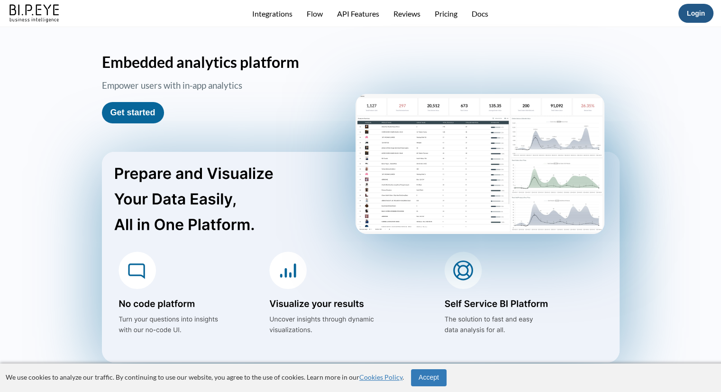
click at [699, 11] on link "Login" at bounding box center [696, 13] width 18 height 8
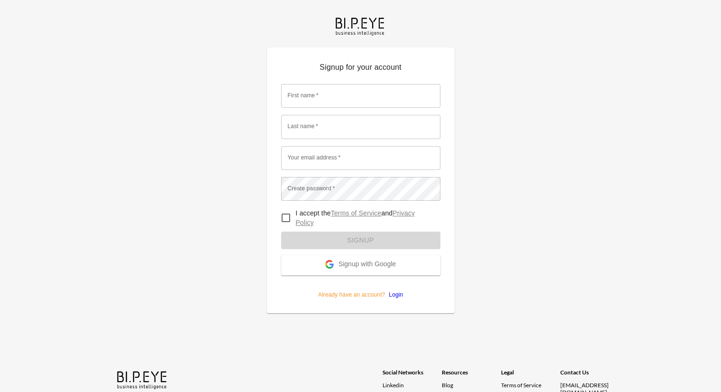
click at [386, 262] on span "Signup with Google" at bounding box center [366, 264] width 57 height 9
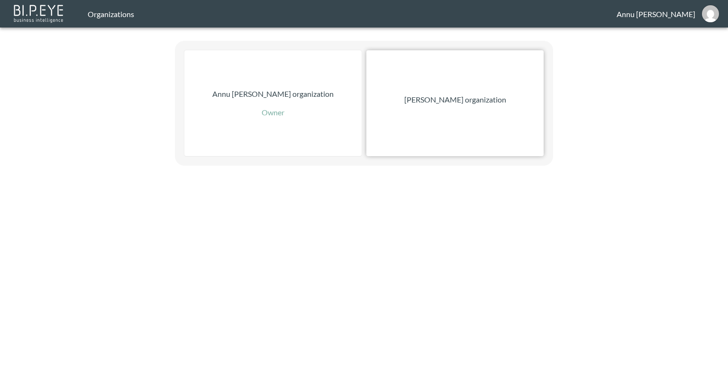
click at [487, 101] on p "Nadia Senft organization" at bounding box center [455, 99] width 102 height 11
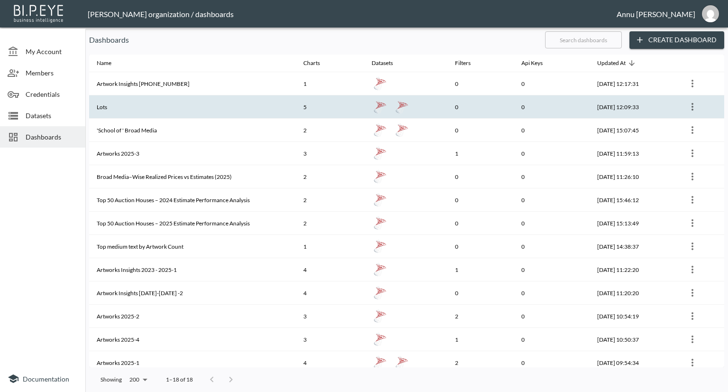
click at [150, 106] on th "Lots" at bounding box center [192, 106] width 207 height 23
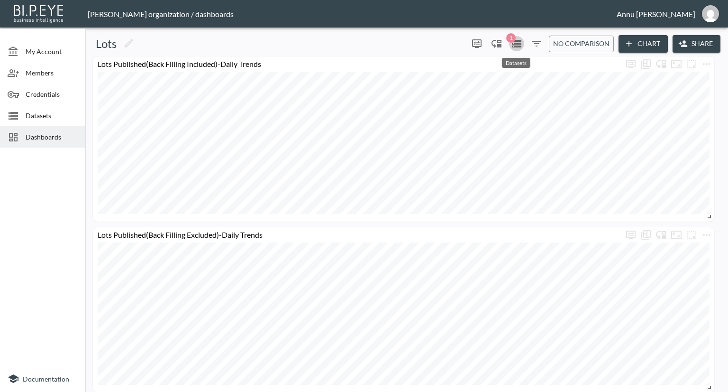
click at [513, 46] on icon "Datasets" at bounding box center [516, 44] width 9 height 8
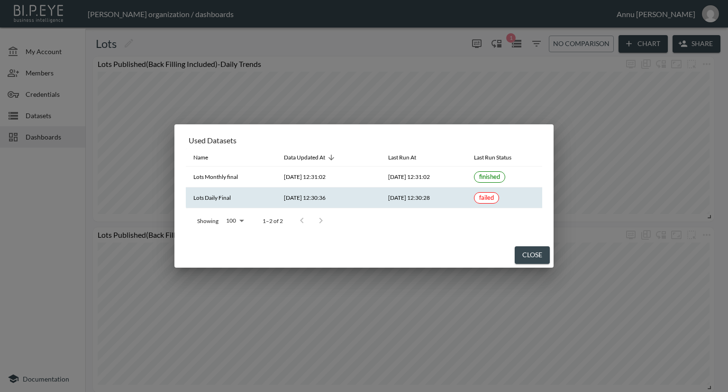
click at [490, 198] on span "failed" at bounding box center [486, 197] width 15 height 8
click at [3, 216] on div "Used Datasets Name Data Updated At Last Run At Last Run Status Lots Monthly fin…" at bounding box center [364, 196] width 728 height 392
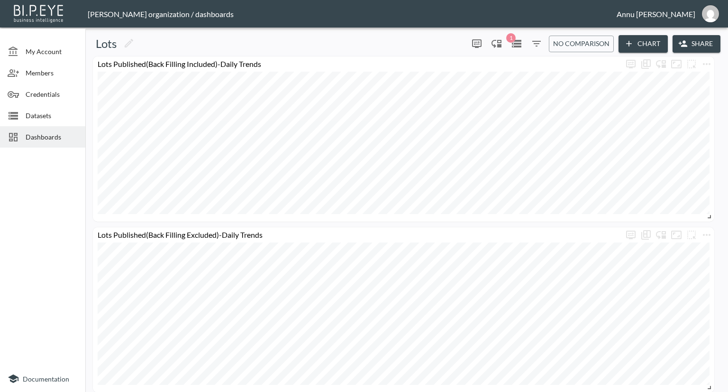
click at [40, 114] on span "Datasets" at bounding box center [52, 115] width 52 height 10
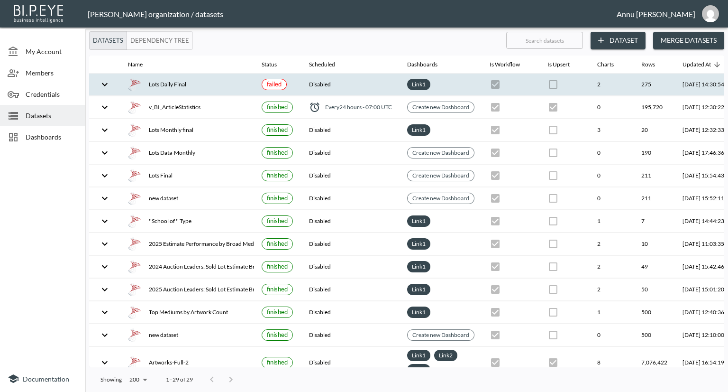
click at [197, 82] on div "Lots Daily Final" at bounding box center [187, 84] width 119 height 13
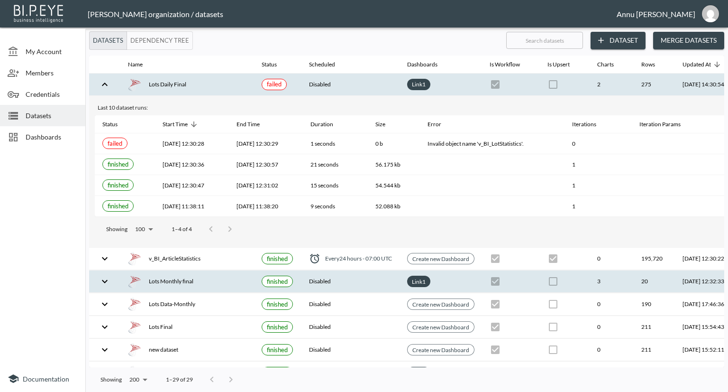
click at [222, 277] on div "Lots Monthly final" at bounding box center [187, 280] width 119 height 13
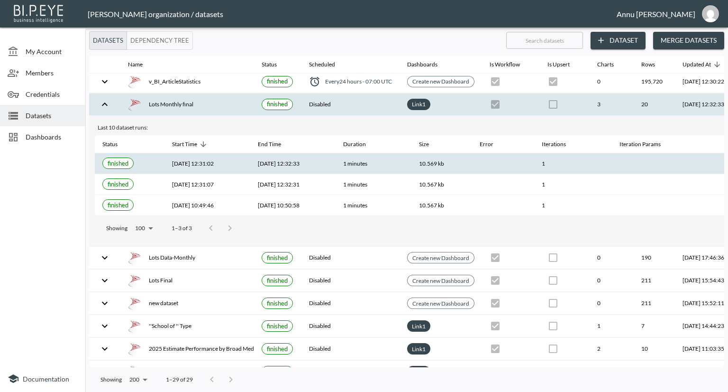
scroll to position [47, 0]
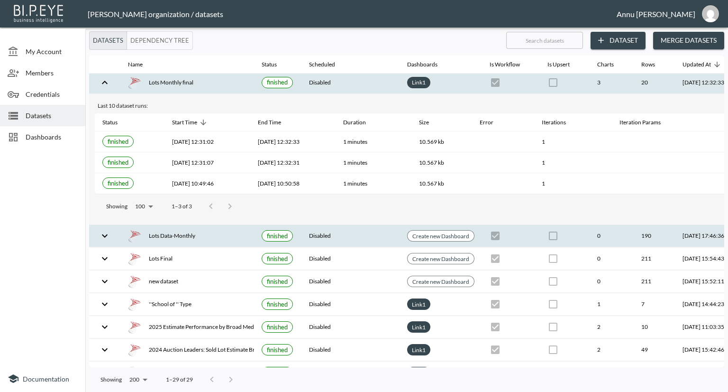
click at [174, 231] on div "Lots Data-Monthly" at bounding box center [187, 235] width 119 height 13
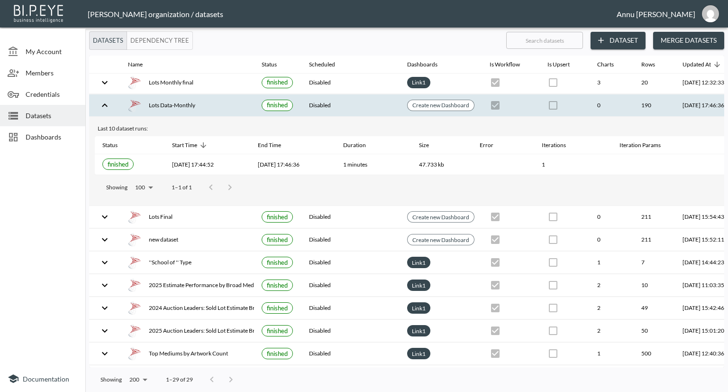
click at [15, 194] on div at bounding box center [42, 258] width 85 height 214
click at [45, 135] on span "Dashboards" at bounding box center [52, 137] width 52 height 10
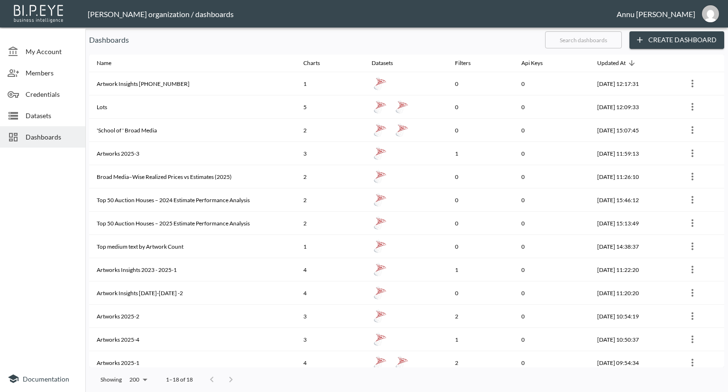
click at [49, 116] on span "Datasets" at bounding box center [52, 115] width 52 height 10
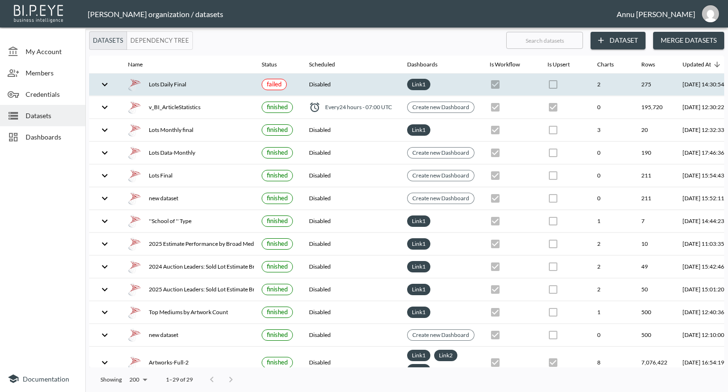
click at [168, 85] on div "Lots Daily Final" at bounding box center [187, 84] width 119 height 13
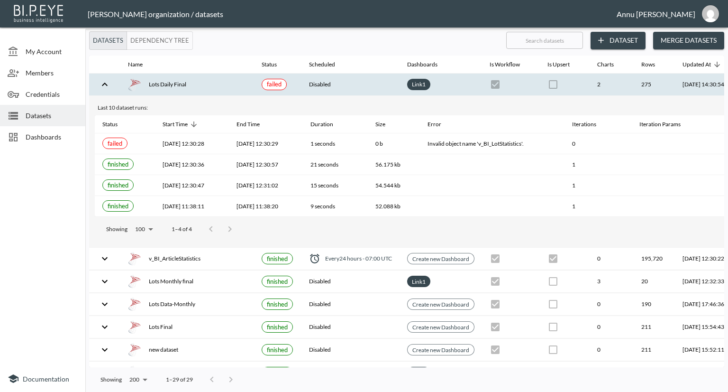
click at [56, 132] on span "Dashboards" at bounding box center [52, 137] width 52 height 10
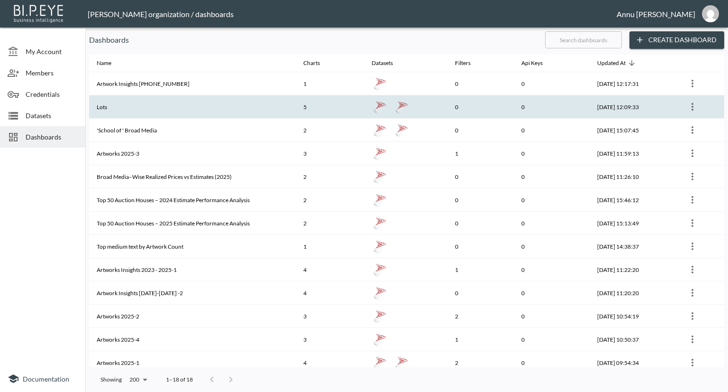
click at [136, 105] on th "Lots" at bounding box center [192, 106] width 207 height 23
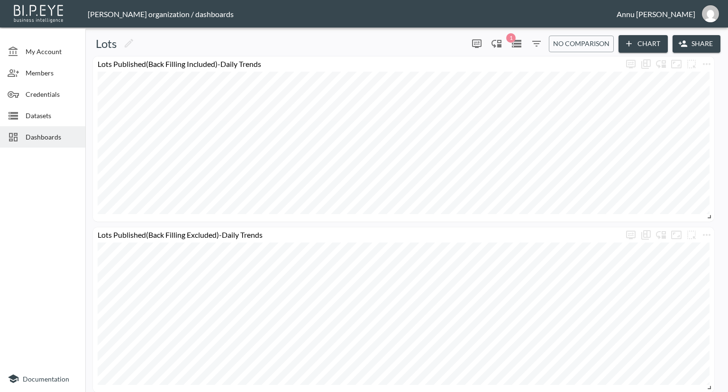
click at [511, 46] on icon "Datasets" at bounding box center [516, 43] width 11 height 11
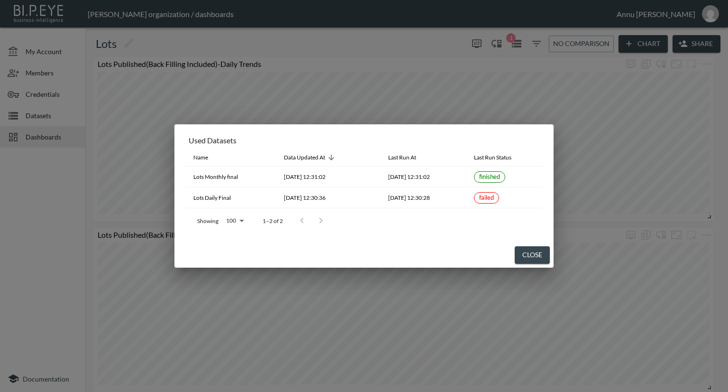
click at [53, 267] on div "Used Datasets Name Data Updated At Last Run At Last Run Status Lots Monthly fin…" at bounding box center [364, 196] width 728 height 392
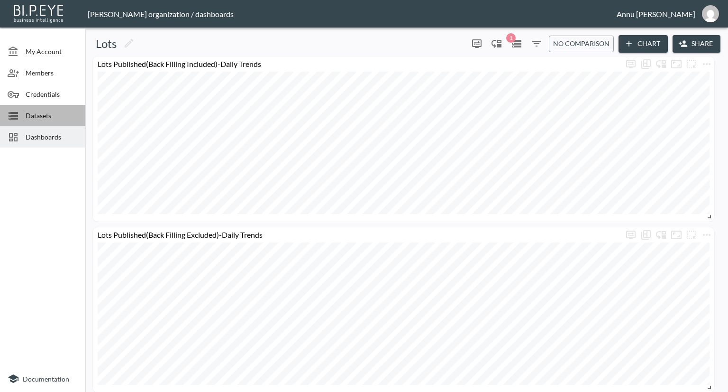
click at [36, 114] on span "Datasets" at bounding box center [52, 115] width 52 height 10
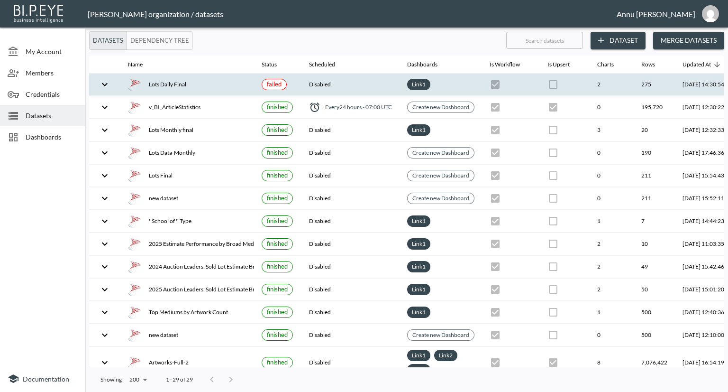
click at [192, 87] on div "Lots Daily Final" at bounding box center [187, 84] width 119 height 13
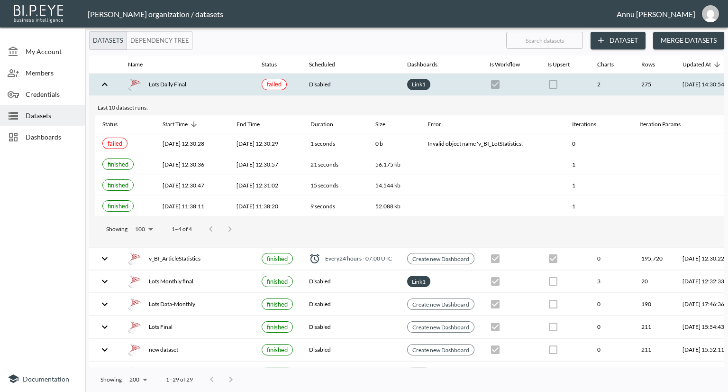
click at [30, 132] on span "Dashboards" at bounding box center [52, 137] width 52 height 10
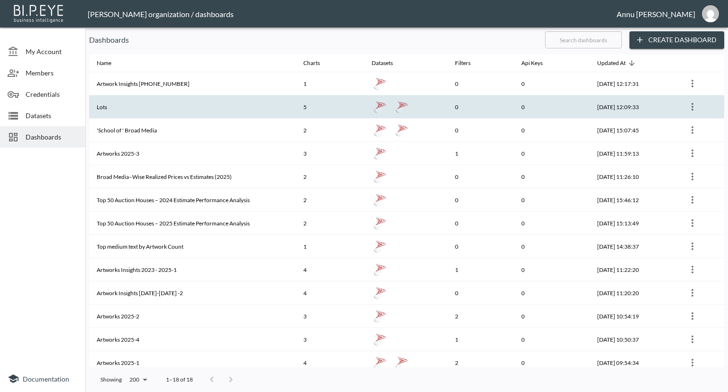
click at [103, 103] on th "Lots" at bounding box center [192, 106] width 207 height 23
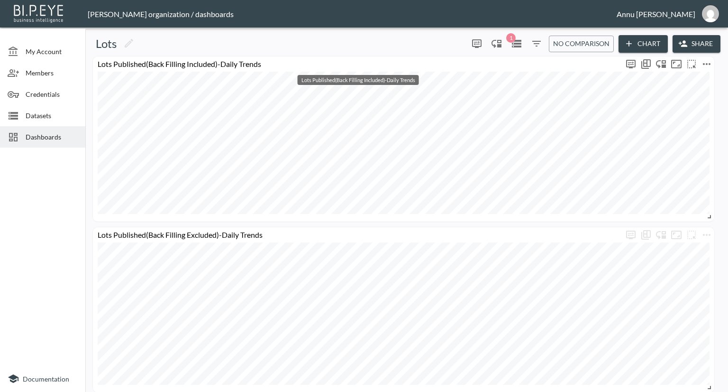
click at [430, 62] on div "Lots Published(Back Filling Included)-Daily Trends" at bounding box center [358, 63] width 530 height 9
click at [705, 64] on icon "more" at bounding box center [706, 63] width 11 height 11
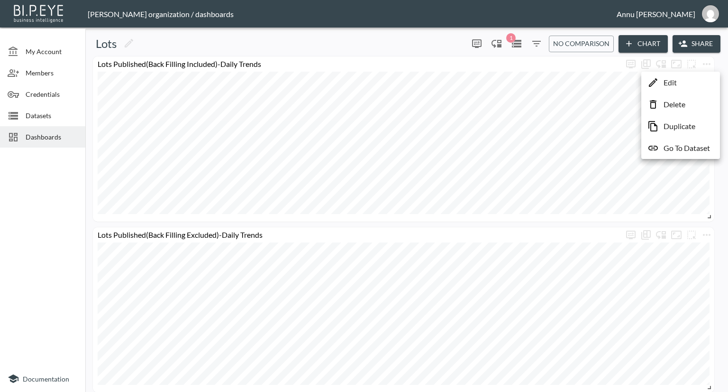
click at [672, 82] on p "Edit" at bounding box center [670, 82] width 13 height 11
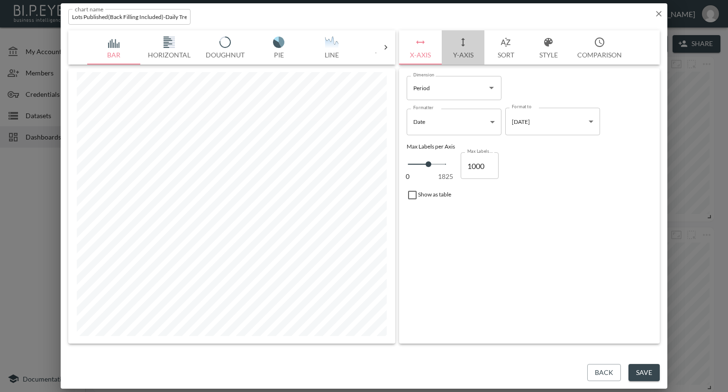
click at [461, 54] on button "Y-Axis" at bounding box center [463, 47] width 43 height 34
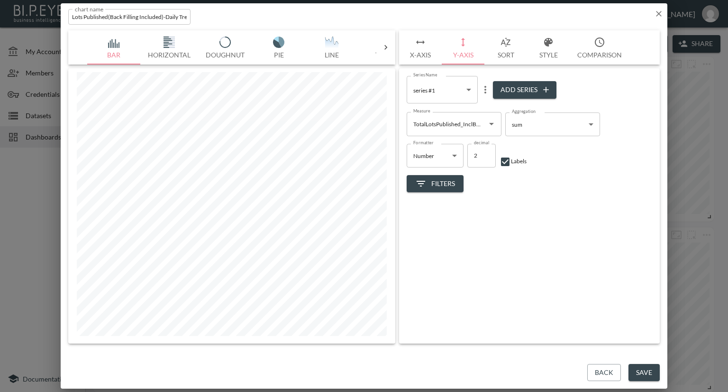
click at [469, 271] on div "Series Name series #1 1e5afb0d-6cbb-45ea-b2c1-fd7c137aca08 Series Name Add Seri…" at bounding box center [529, 205] width 261 height 275
click at [493, 120] on icon "Open" at bounding box center [491, 123] width 11 height 11
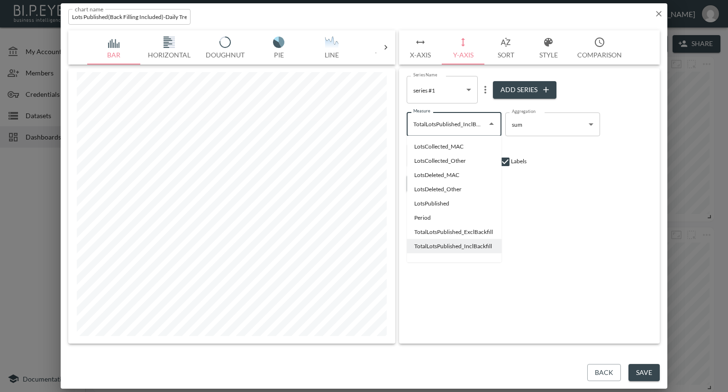
click at [558, 206] on div "Series Name series #1 1e5afb0d-6cbb-45ea-b2c1-fd7c137aca08 Series Name Add Seri…" at bounding box center [529, 205] width 261 height 275
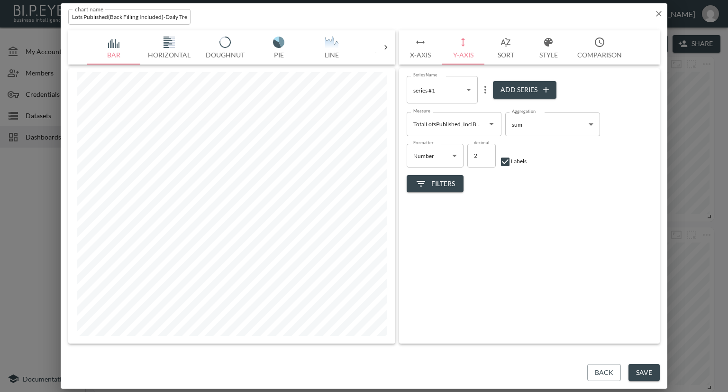
click at [423, 53] on button "X-Axis" at bounding box center [420, 47] width 43 height 34
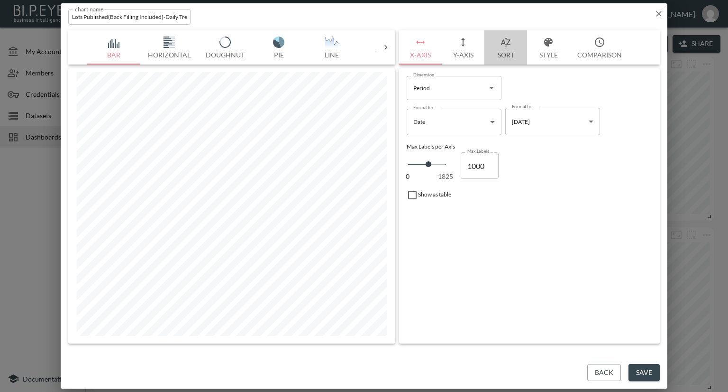
click at [505, 54] on button "Sort" at bounding box center [505, 47] width 43 height 34
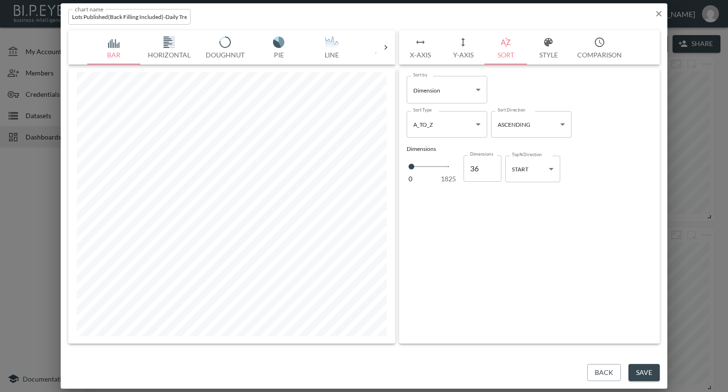
click at [551, 165] on body "BI.P.EYE, Interactive Analytics Dashboards - app Nadia Senft organization / das…" at bounding box center [364, 196] width 728 height 392
click at [522, 210] on div "END" at bounding box center [519, 207] width 12 height 9
type input "end"
click at [649, 370] on button "Save" at bounding box center [644, 373] width 31 height 18
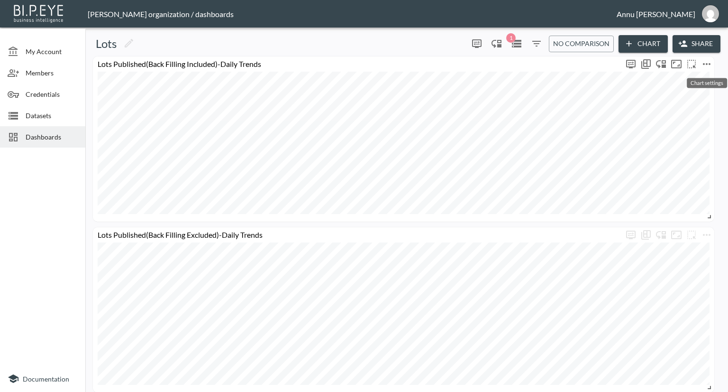
click at [704, 61] on icon "more" at bounding box center [706, 63] width 11 height 11
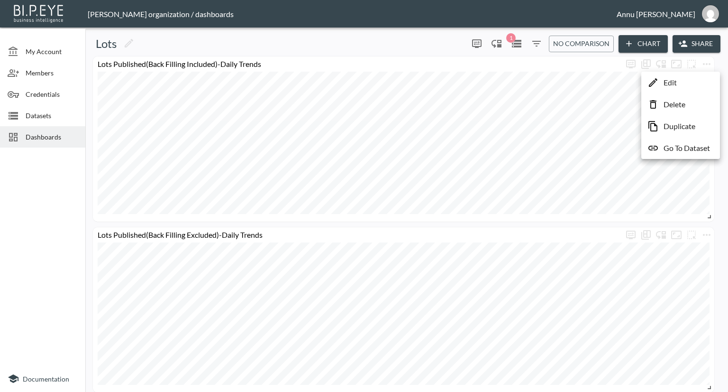
click at [556, 73] on div at bounding box center [364, 196] width 728 height 392
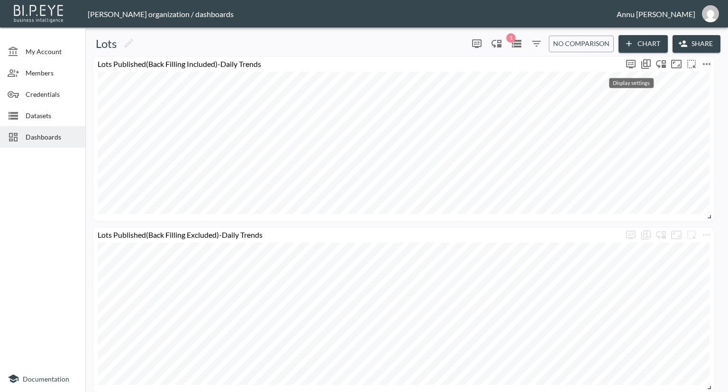
click at [634, 61] on icon "more" at bounding box center [630, 63] width 11 height 11
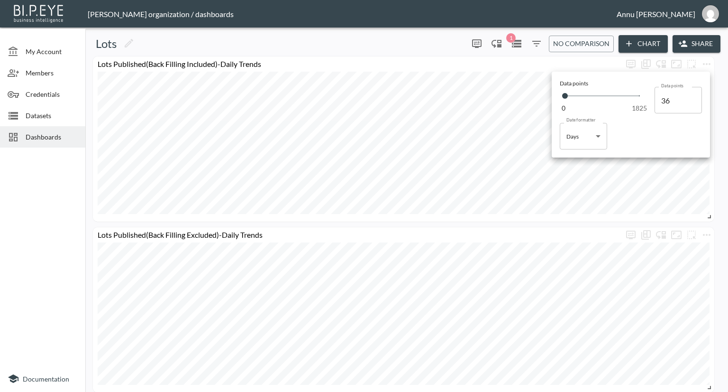
click at [596, 134] on body "BI.P.EYE, Interactive Analytics Dashboards - app Nadia Senft organization / das…" at bounding box center [364, 196] width 728 height 392
click at [481, 67] on div at bounding box center [364, 196] width 728 height 392
type input "37"
click at [692, 96] on input "37" at bounding box center [678, 100] width 47 height 27
type input "36"
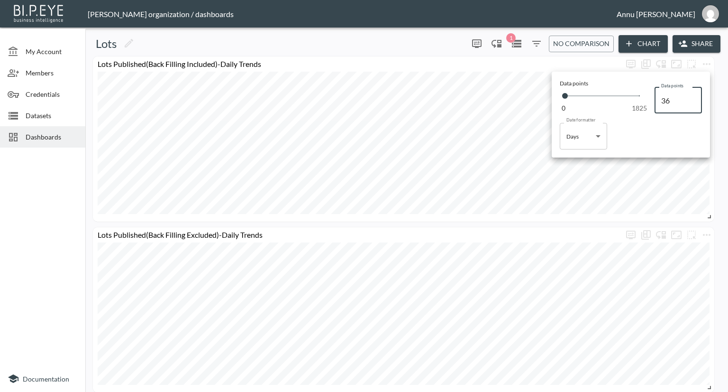
click at [691, 103] on input "36" at bounding box center [678, 100] width 47 height 27
type input "37"
click at [692, 97] on input "37" at bounding box center [678, 100] width 47 height 27
type input "36"
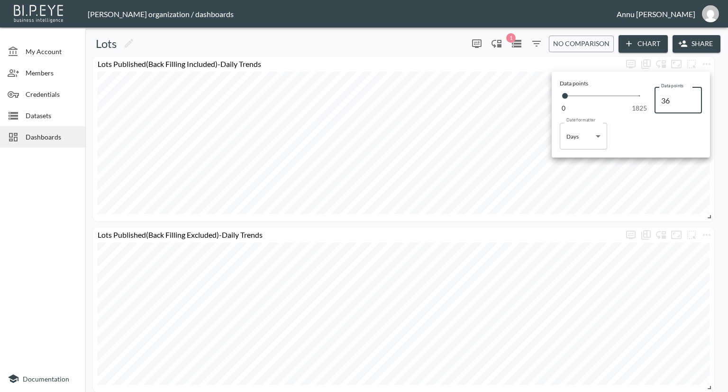
click at [692, 101] on input "36" at bounding box center [678, 100] width 47 height 27
click at [477, 67] on div at bounding box center [364, 196] width 728 height 392
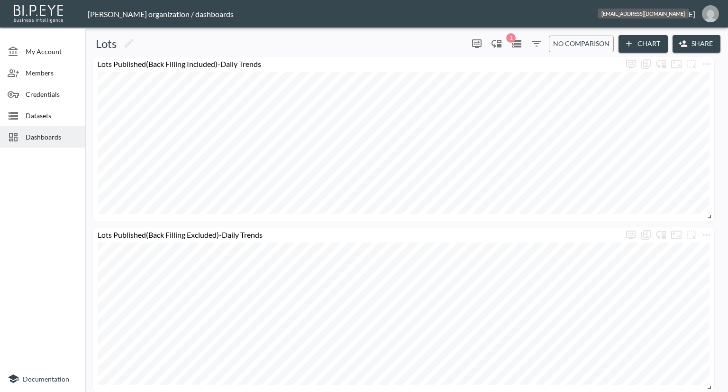
click at [710, 12] on img "annu@mutualart.com" at bounding box center [710, 13] width 17 height 17
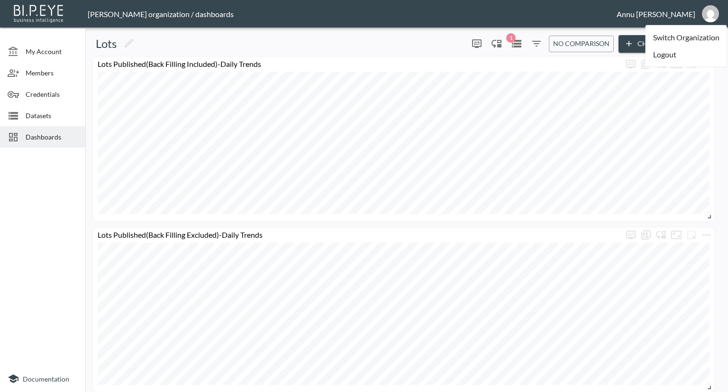
click at [662, 55] on li "Logout" at bounding box center [687, 54] width 82 height 17
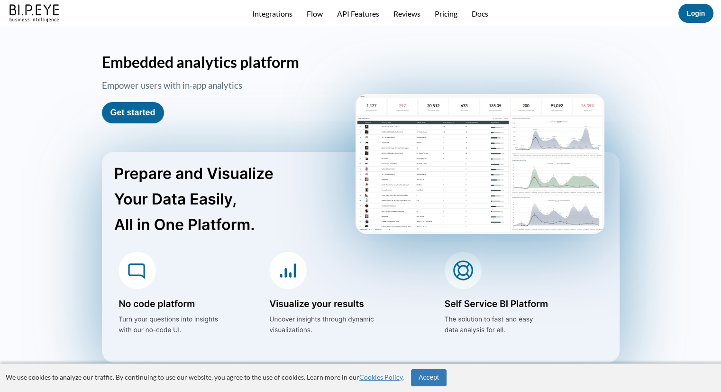
click at [697, 14] on link "Login" at bounding box center [696, 13] width 18 height 8
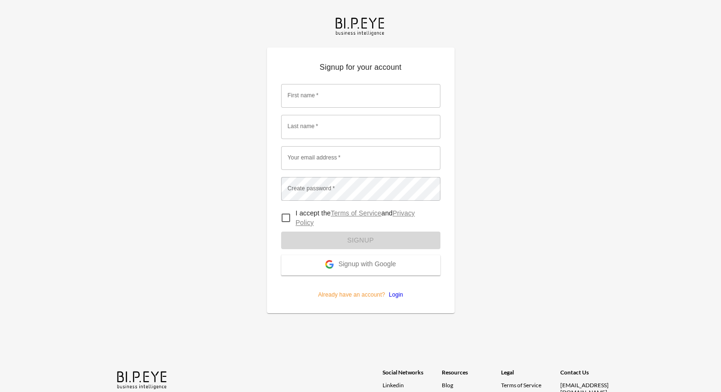
click at [358, 265] on span "Signup with Google" at bounding box center [366, 264] width 57 height 9
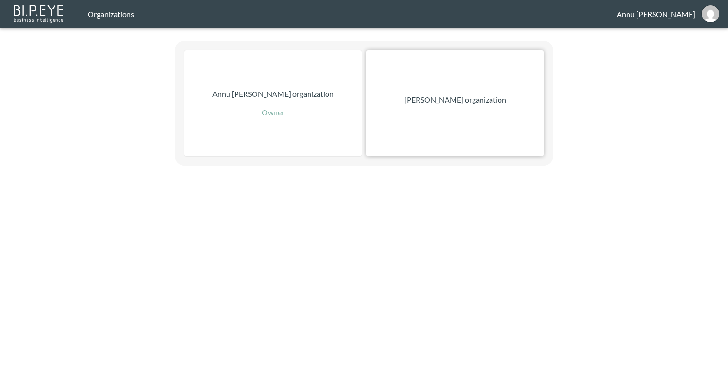
click at [430, 101] on p "[PERSON_NAME] organization" at bounding box center [455, 99] width 102 height 11
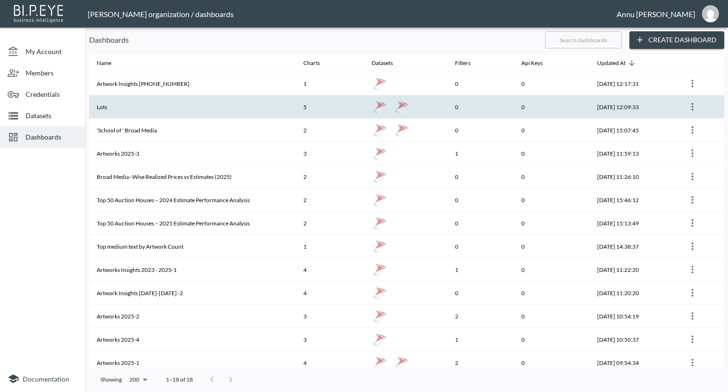
click at [180, 98] on th "Lots" at bounding box center [192, 106] width 207 height 23
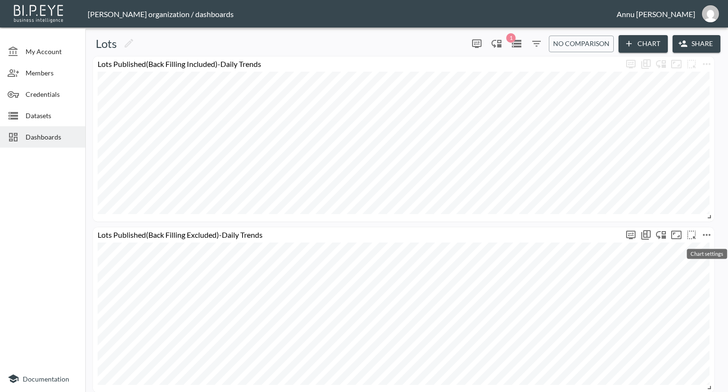
click at [707, 234] on icon "more" at bounding box center [707, 235] width 8 height 2
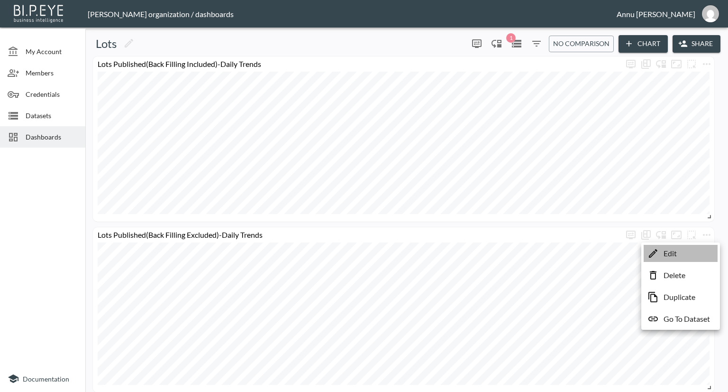
click at [685, 254] on li "Edit" at bounding box center [681, 253] width 74 height 17
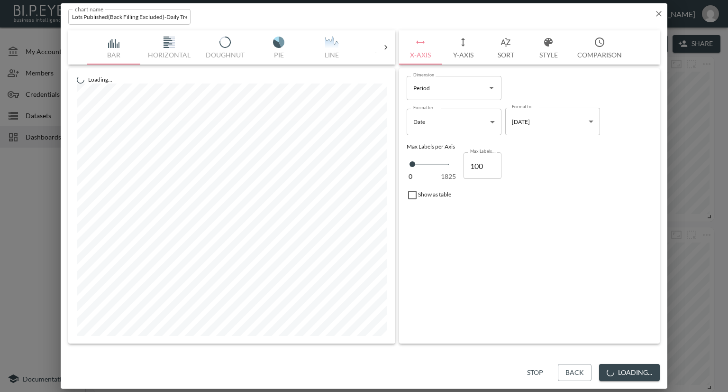
click at [503, 48] on button "Sort" at bounding box center [505, 47] width 43 height 34
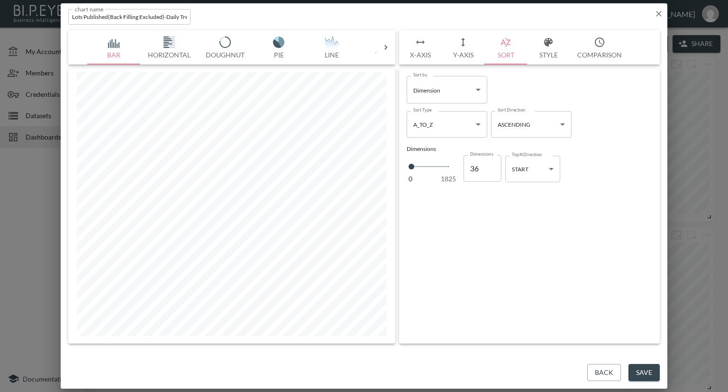
click at [551, 167] on body "BI.P.EYE, Interactive Analytics Dashboards - app [PERSON_NAME] organization / d…" at bounding box center [364, 196] width 728 height 392
click at [531, 206] on li "END" at bounding box center [532, 207] width 55 height 14
type input "end"
click at [649, 374] on button "Save" at bounding box center [644, 373] width 31 height 18
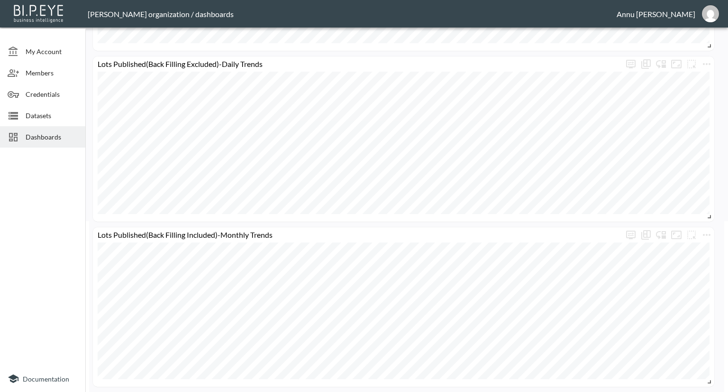
scroll to position [28, 0]
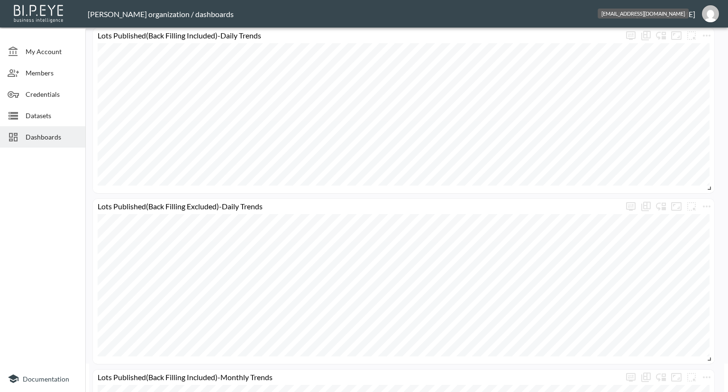
click at [708, 12] on img "annu@mutualart.com" at bounding box center [710, 13] width 17 height 17
click at [671, 53] on li "Logout" at bounding box center [687, 54] width 82 height 17
